Goal: Find specific page/section: Find specific page/section

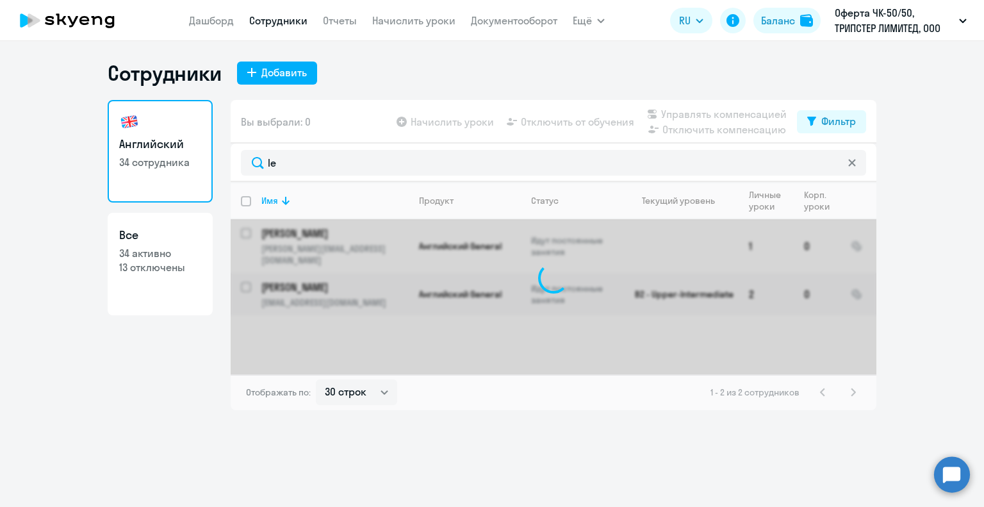
select select "30"
type input "l"
type input "дуле"
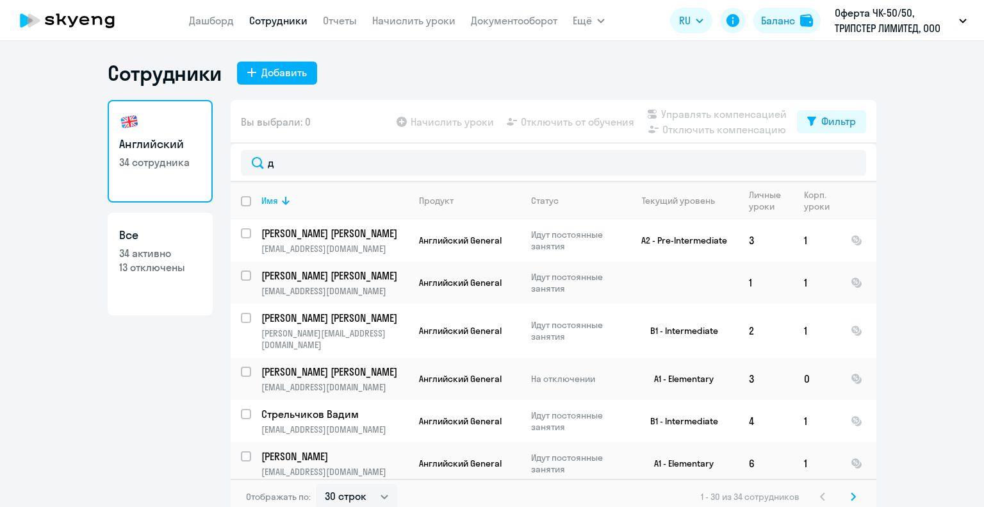
select select "30"
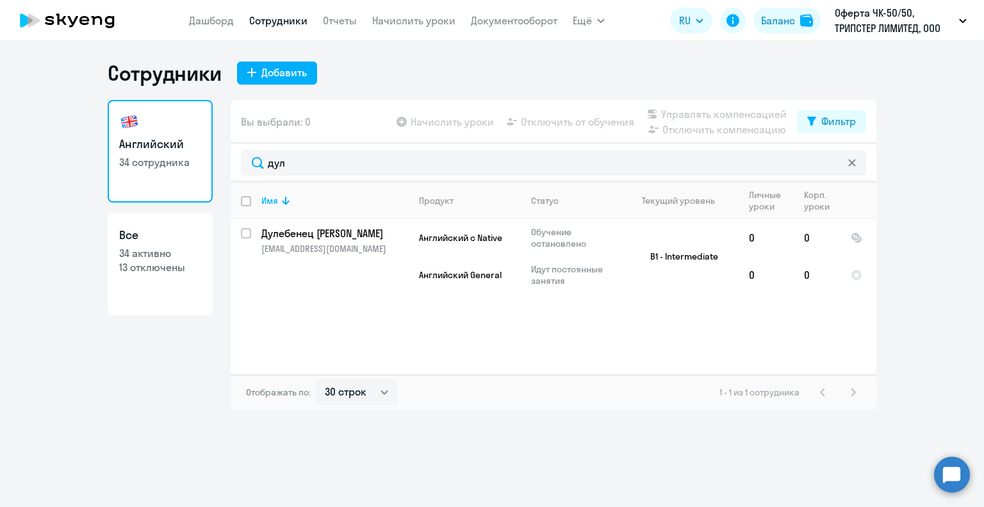
type input "дул"
